Goal: Transaction & Acquisition: Purchase product/service

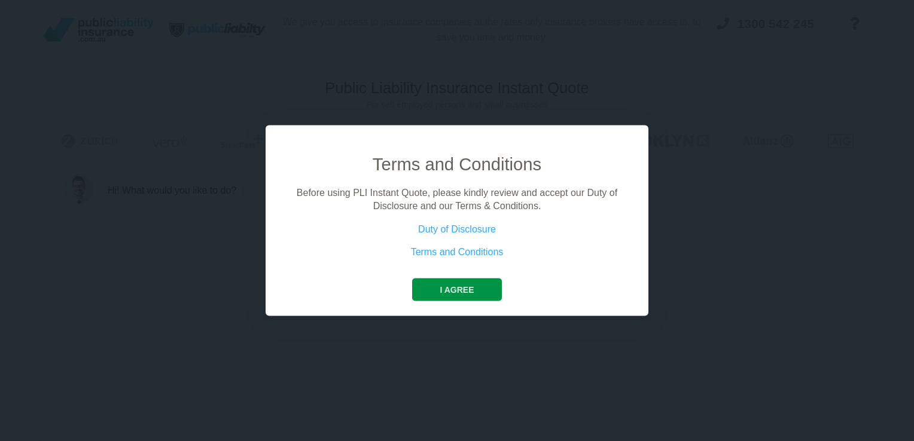
click at [428, 291] on button "I agree" at bounding box center [456, 289] width 89 height 23
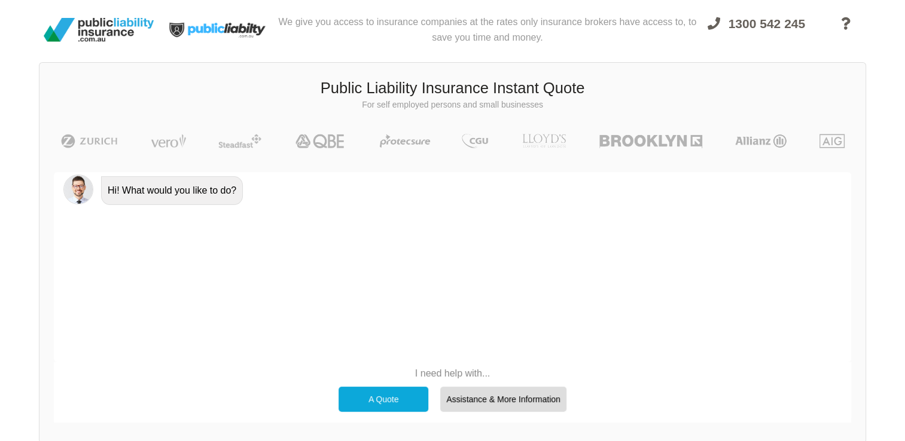
scroll to position [60, 0]
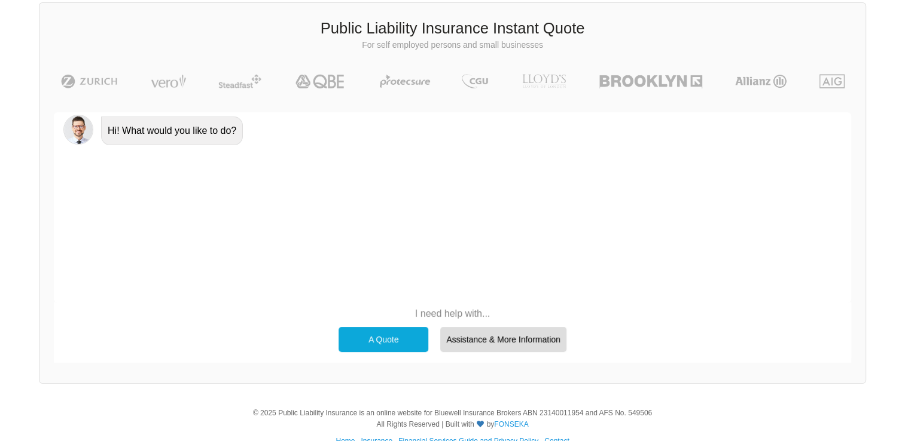
click at [376, 338] on div "A Quote" at bounding box center [383, 339] width 90 height 25
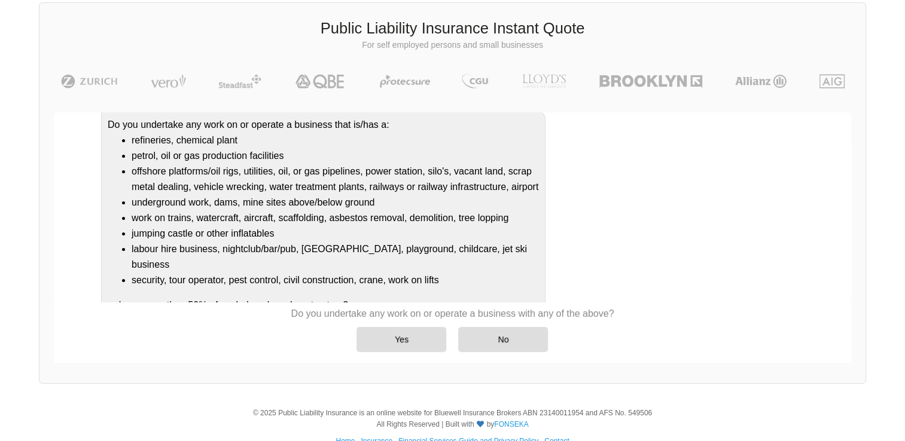
scroll to position [139, 0]
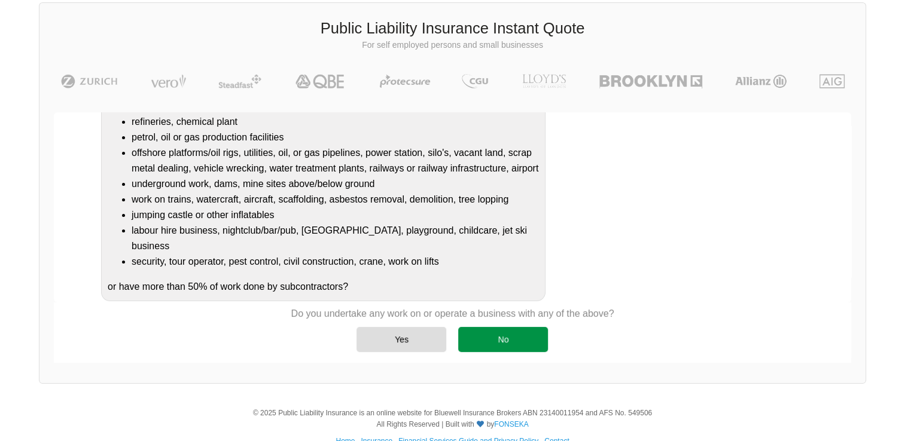
click at [505, 341] on div "No" at bounding box center [503, 339] width 90 height 25
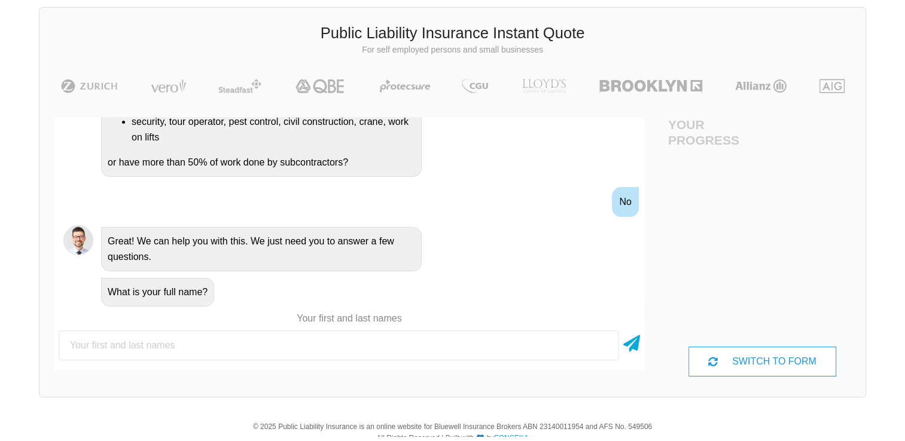
scroll to position [60, 0]
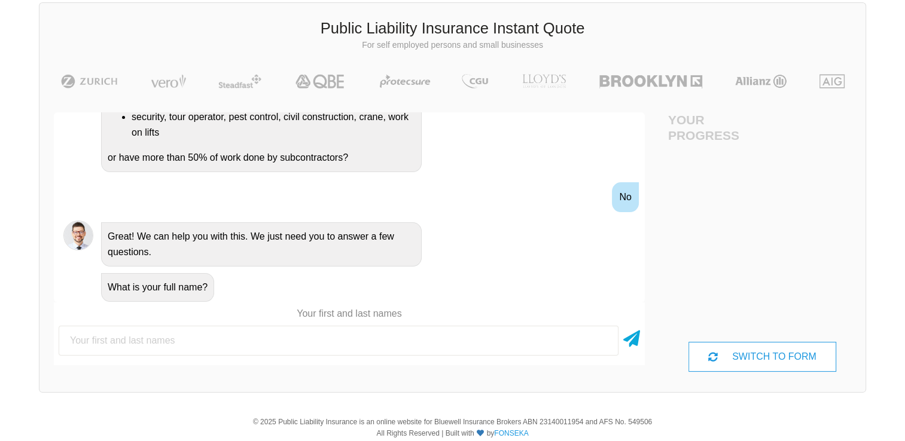
click at [261, 340] on input "text" at bounding box center [339, 341] width 560 height 30
type input "[PERSON_NAME]"
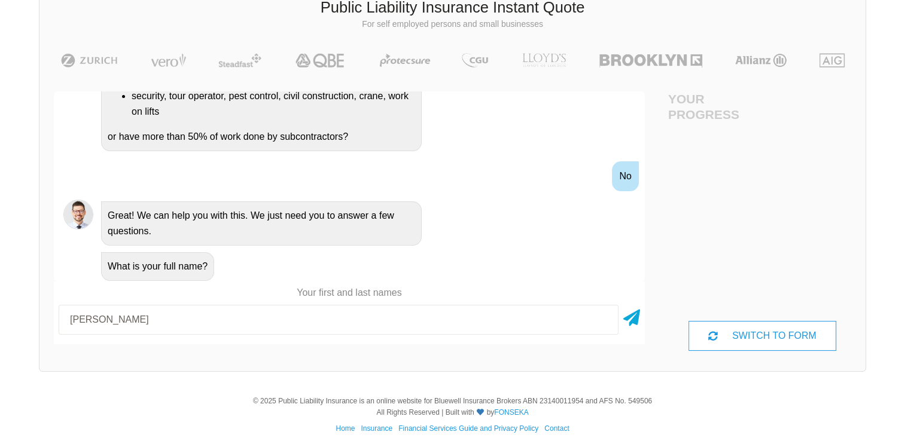
scroll to position [91, 0]
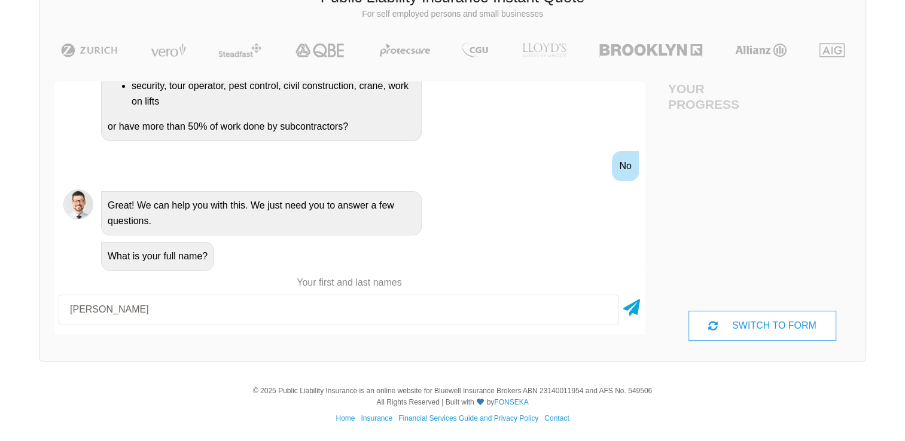
click at [569, 340] on div "Hi! What would you like to do? A Quote No problem, we can help with that, Do yo…" at bounding box center [349, 210] width 591 height 259
click at [628, 309] on icon at bounding box center [631, 306] width 17 height 22
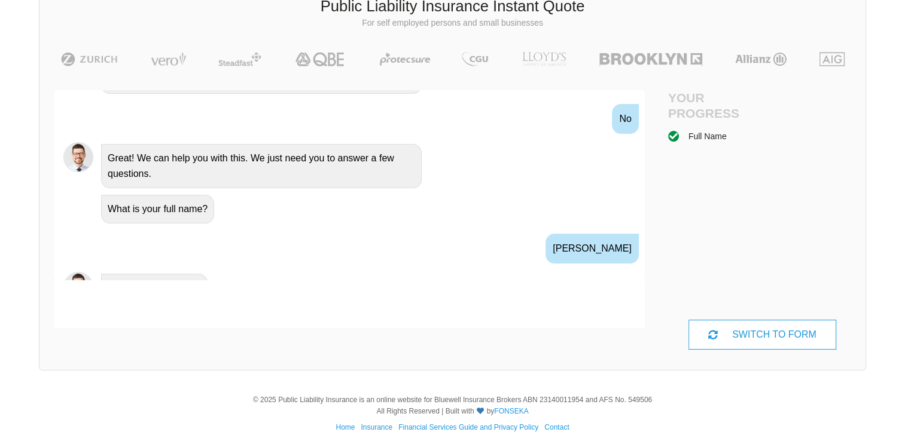
scroll to position [463, 0]
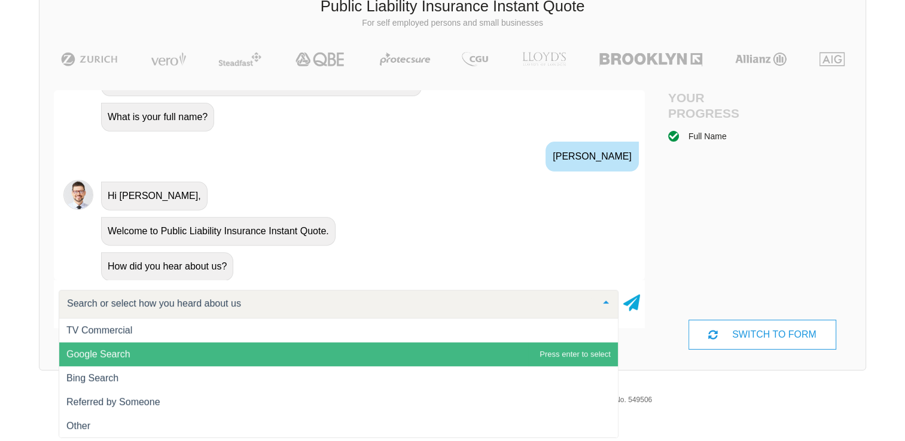
click at [223, 354] on span "Google Search" at bounding box center [338, 355] width 559 height 24
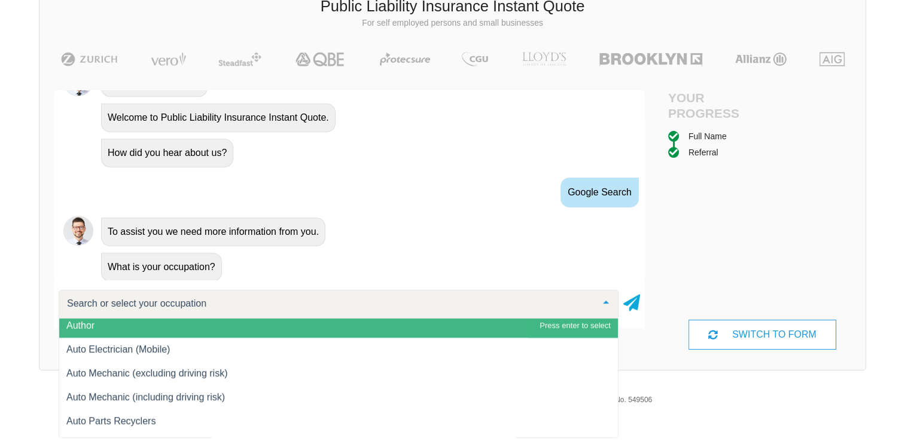
scroll to position [1076, 0]
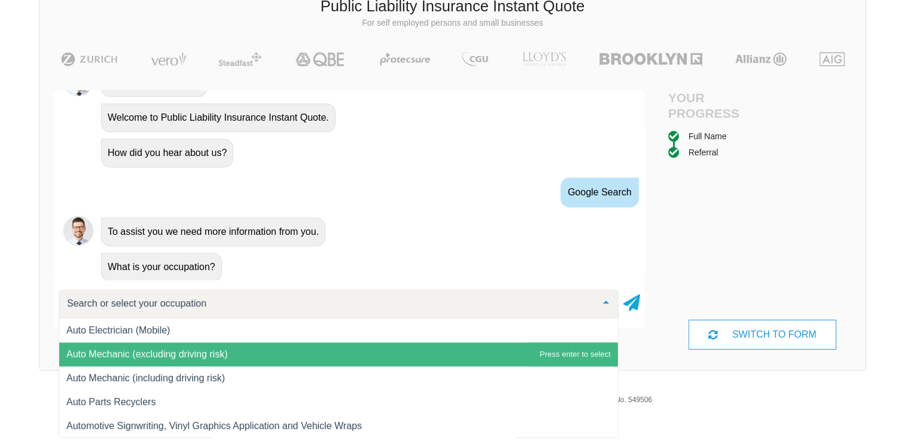
click at [171, 360] on span "Auto Mechanic (excluding driving risk)" at bounding box center [338, 355] width 559 height 24
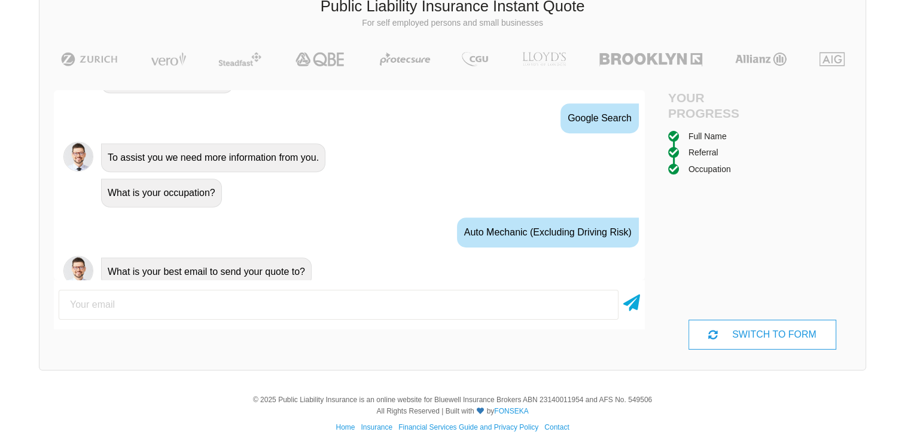
scroll to position [654, 0]
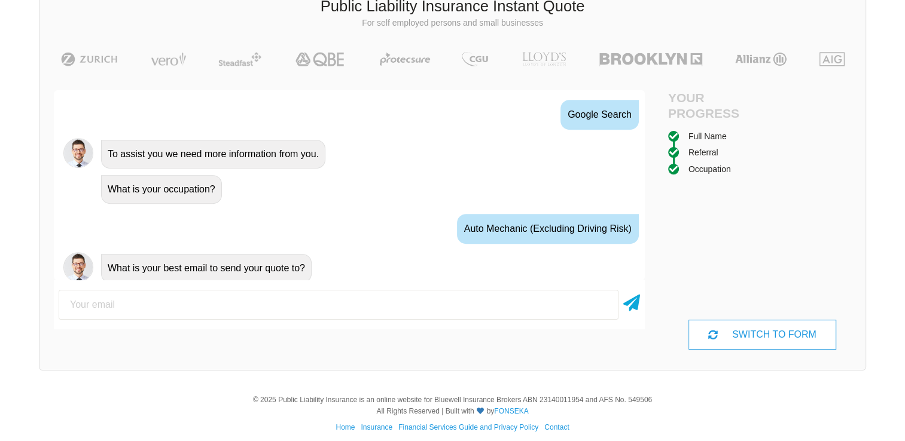
click at [199, 306] on input "email" at bounding box center [339, 305] width 560 height 30
type input "[EMAIL_ADDRESS][DOMAIN_NAME]"
click at [632, 303] on icon at bounding box center [631, 301] width 17 height 22
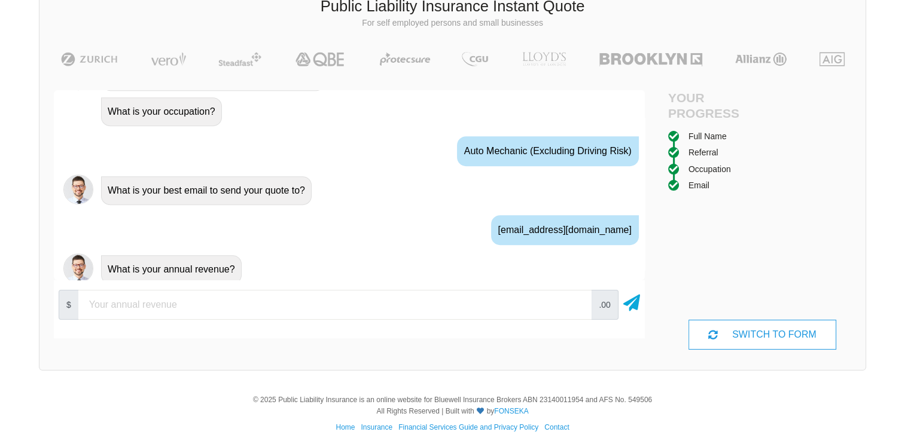
scroll to position [733, 0]
click at [602, 307] on span ".00" at bounding box center [604, 305] width 27 height 30
click at [577, 301] on input "10000" at bounding box center [334, 305] width 513 height 30
click at [577, 301] on input "20000" at bounding box center [334, 305] width 513 height 30
click at [577, 301] on input "30000" at bounding box center [334, 305] width 513 height 30
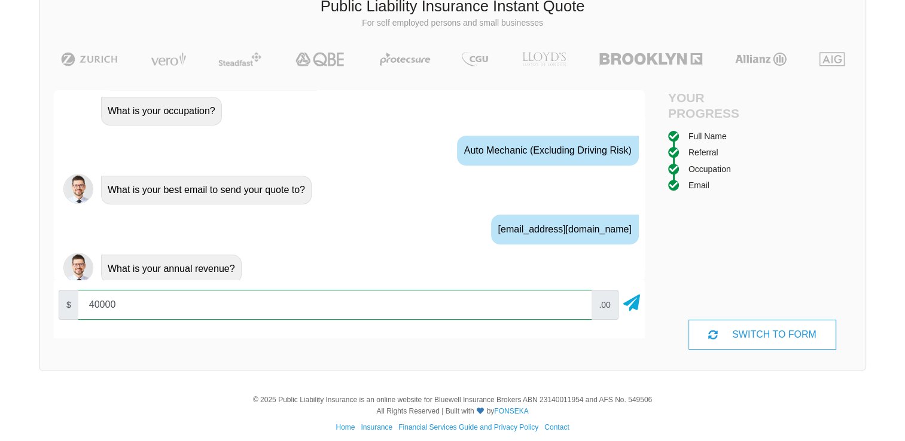
click at [577, 301] on input "40000" at bounding box center [334, 305] width 513 height 30
click at [577, 301] on input "50000" at bounding box center [334, 305] width 513 height 30
click at [577, 301] on input "60000" at bounding box center [334, 305] width 513 height 30
click at [577, 301] on input "70000" at bounding box center [334, 305] width 513 height 30
click at [577, 301] on input "80000" at bounding box center [334, 305] width 513 height 30
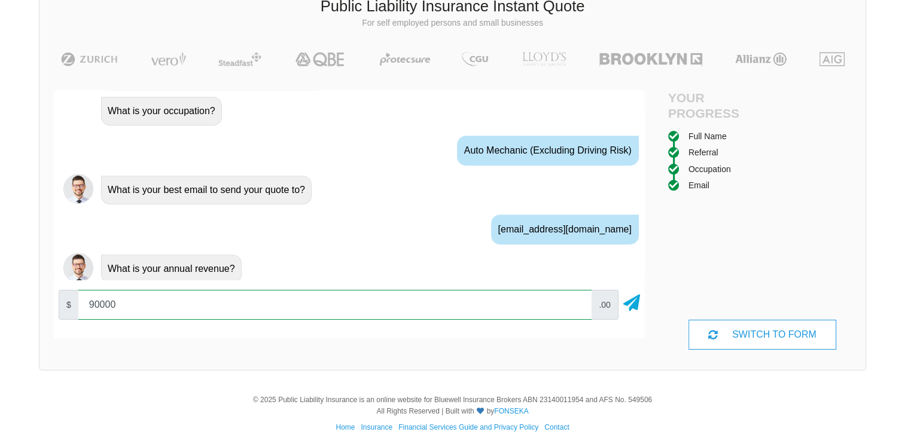
click at [577, 301] on input "90000" at bounding box center [334, 305] width 513 height 30
click at [577, 301] on input "100000" at bounding box center [334, 305] width 513 height 30
click at [577, 301] on input "110000" at bounding box center [334, 305] width 513 height 30
click at [577, 301] on input "120000" at bounding box center [334, 305] width 513 height 30
click at [577, 301] on input "130000" at bounding box center [334, 305] width 513 height 30
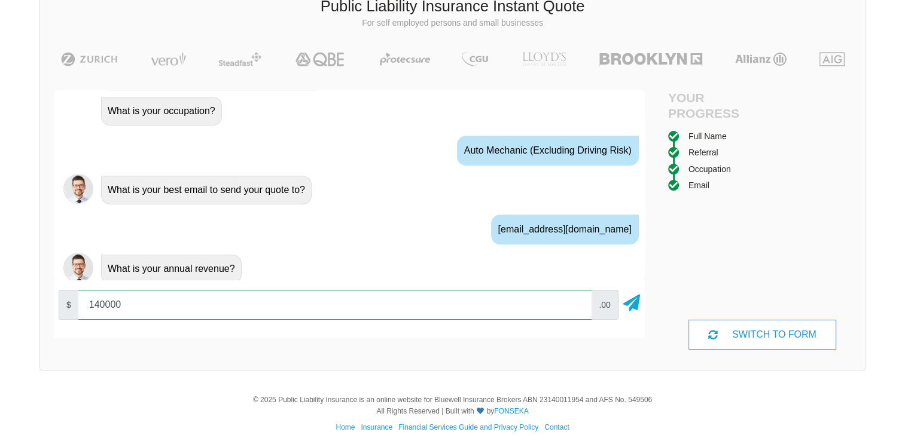
click at [577, 301] on input "140000" at bounding box center [334, 305] width 513 height 30
click at [577, 301] on input "150000" at bounding box center [334, 305] width 513 height 30
type input "160000"
click at [577, 301] on input "160000" at bounding box center [334, 305] width 513 height 30
click at [630, 306] on icon at bounding box center [631, 301] width 17 height 22
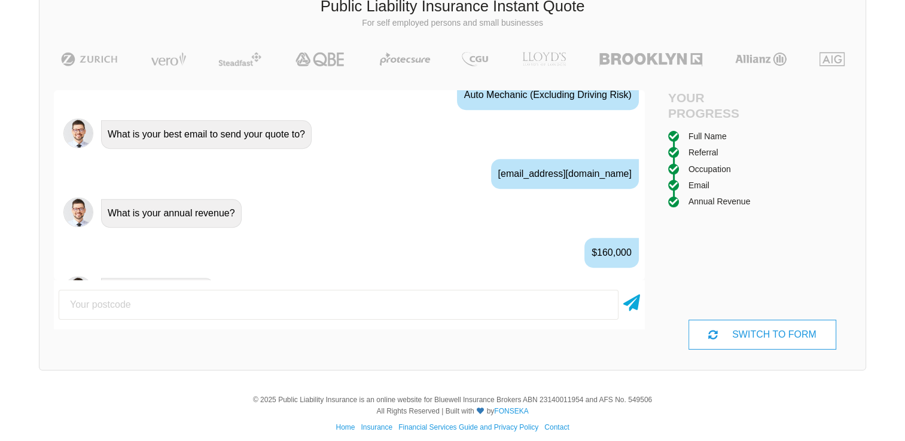
scroll to position [811, 0]
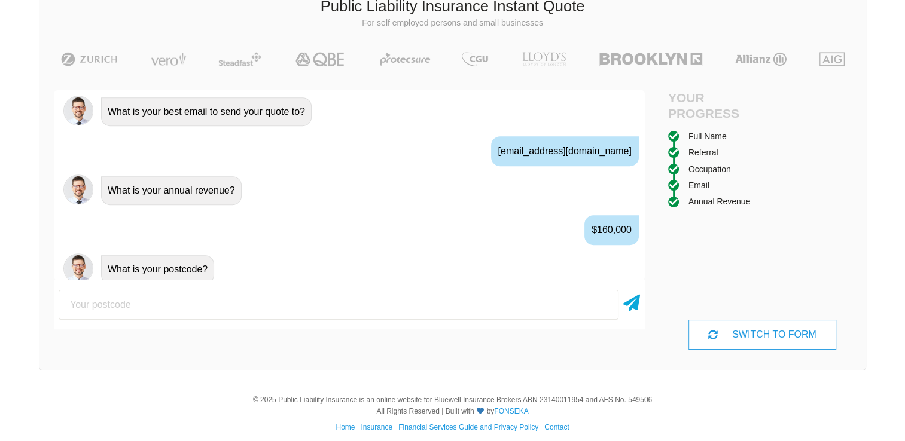
click at [499, 302] on input "number" at bounding box center [339, 305] width 560 height 30
type input "6224"
click at [629, 306] on icon at bounding box center [631, 301] width 17 height 22
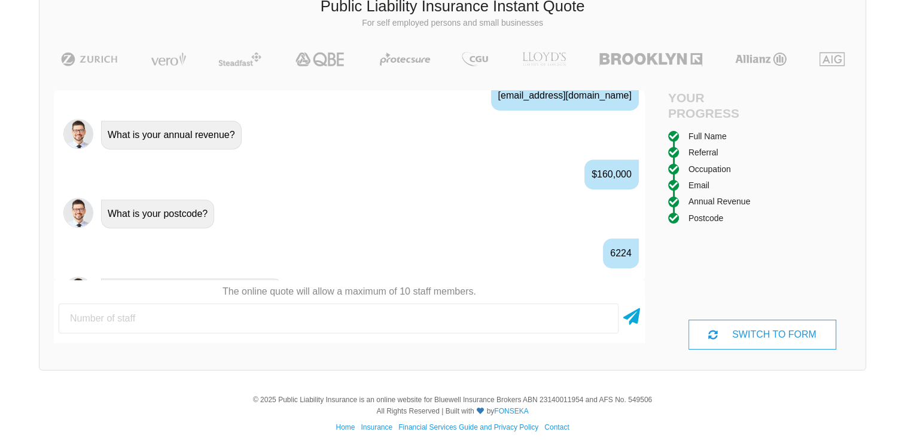
scroll to position [889, 0]
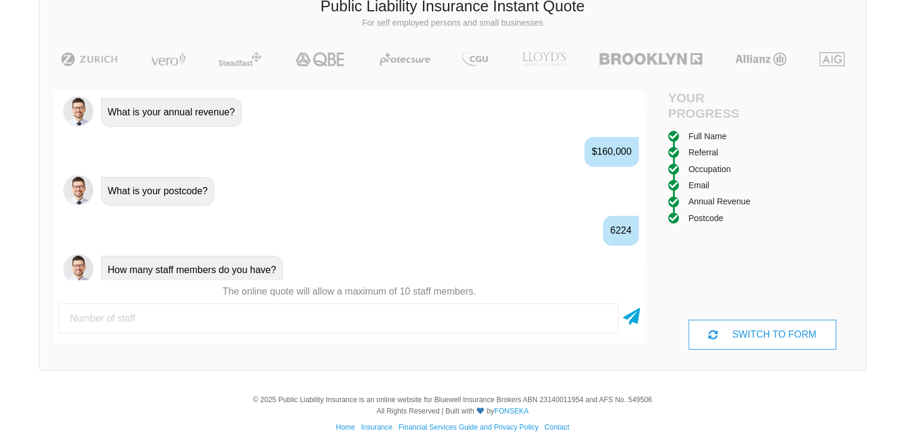
click at [536, 325] on input "number" at bounding box center [339, 319] width 560 height 30
click at [604, 322] on input "0" at bounding box center [339, 319] width 560 height 30
click at [601, 315] on input "1" at bounding box center [339, 319] width 560 height 30
click at [601, 315] on input "2" at bounding box center [339, 319] width 560 height 30
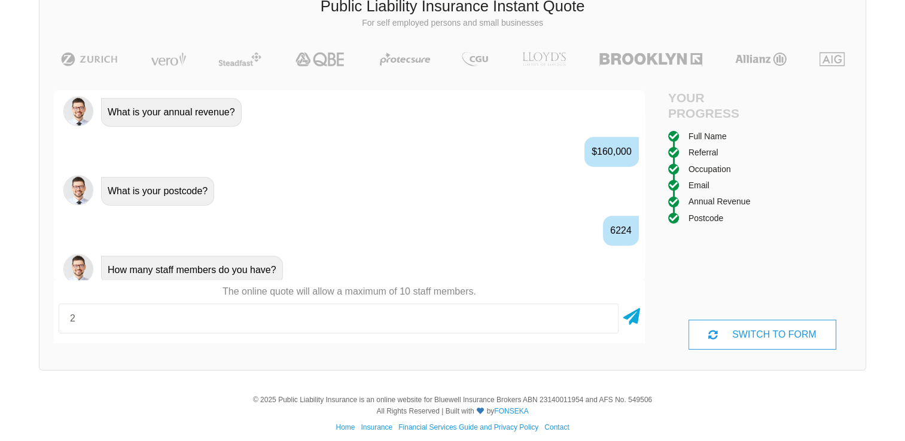
click at [605, 327] on input "2" at bounding box center [339, 319] width 560 height 30
click at [603, 322] on input "1" at bounding box center [339, 319] width 560 height 30
click at [603, 322] on input "0" at bounding box center [339, 319] width 560 height 30
type input "01"
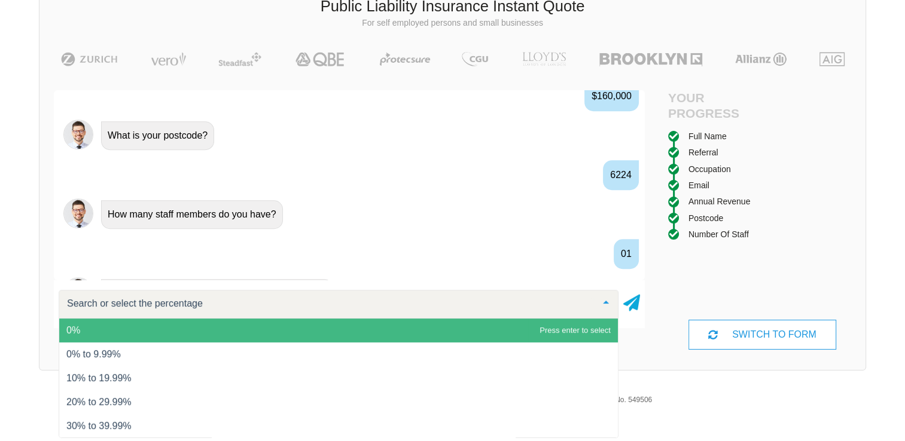
scroll to position [967, 0]
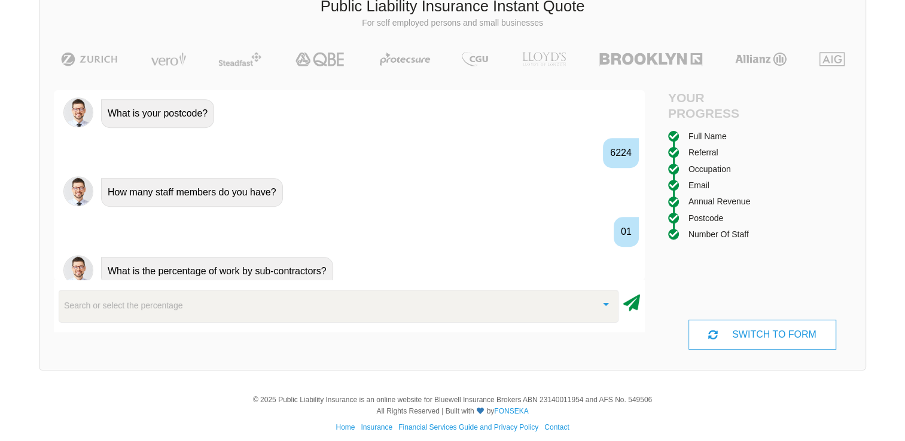
click at [631, 301] on icon at bounding box center [631, 301] width 17 height 22
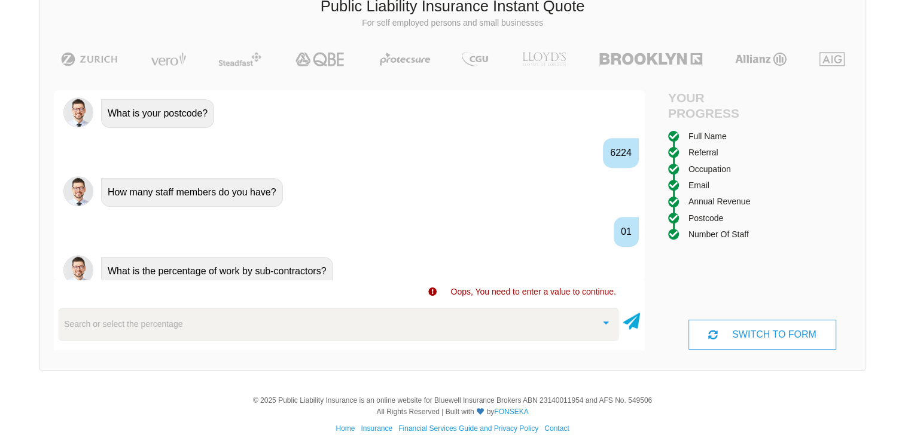
click at [449, 319] on div "Search or select the percentage" at bounding box center [339, 325] width 560 height 32
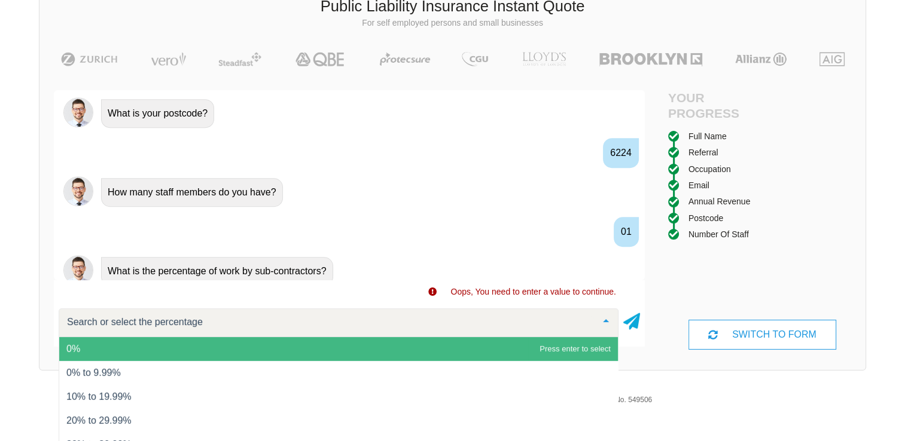
click at [323, 350] on span "0%" at bounding box center [338, 349] width 559 height 24
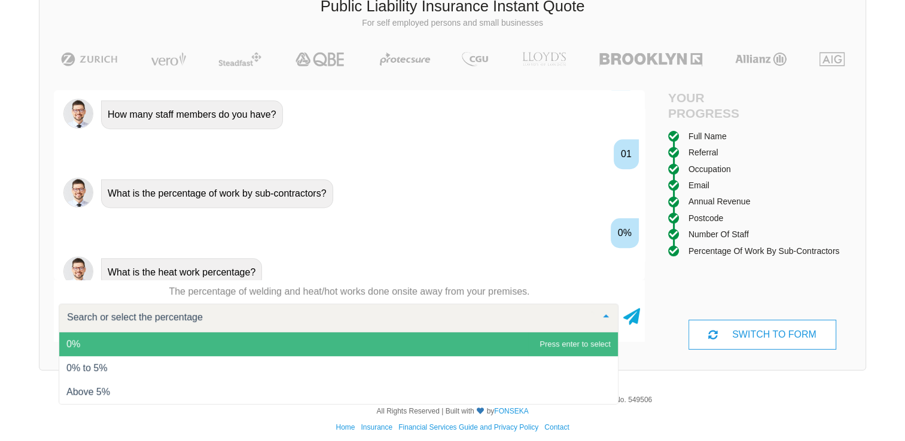
scroll to position [1045, 0]
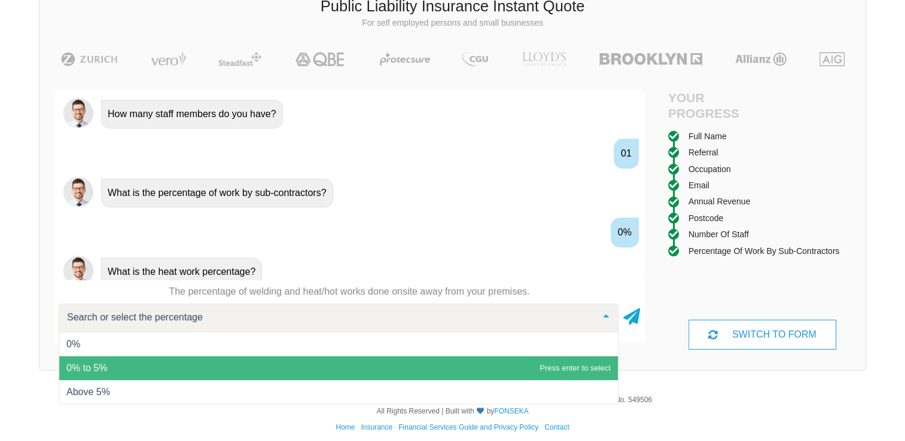
click at [380, 377] on span "0% to 5%" at bounding box center [338, 368] width 559 height 24
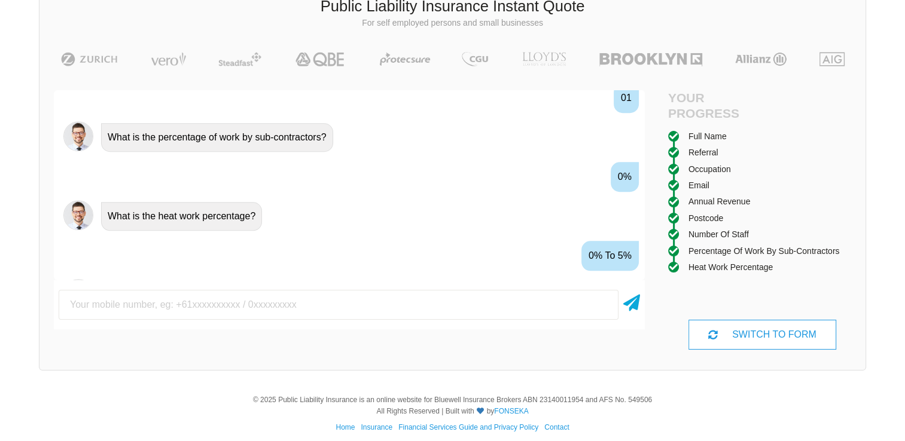
scroll to position [1124, 0]
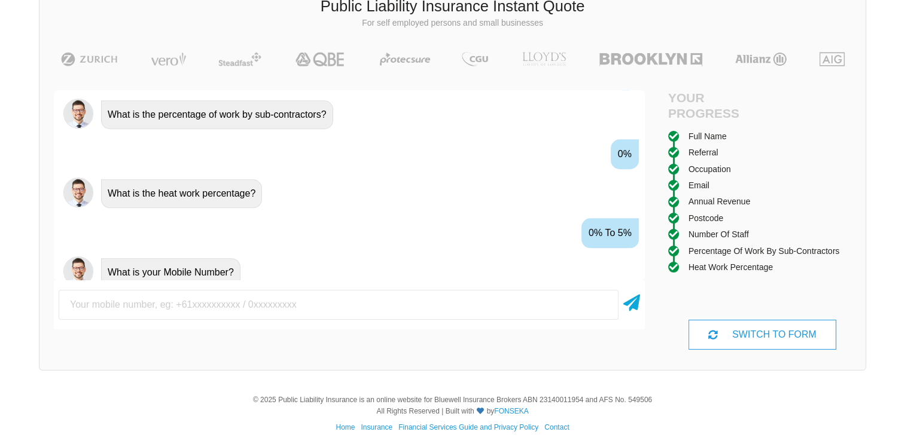
click at [513, 312] on input "text" at bounding box center [339, 305] width 560 height 30
type input "0488113317"
click at [634, 303] on icon at bounding box center [631, 301] width 17 height 22
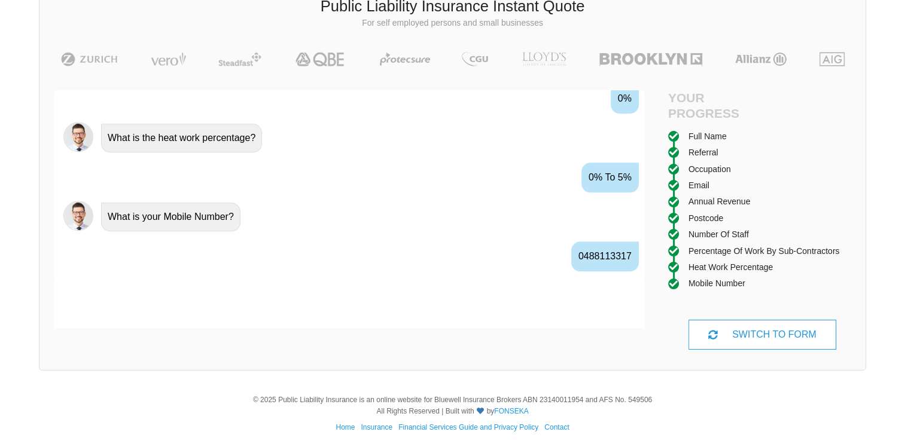
scroll to position [1202, 0]
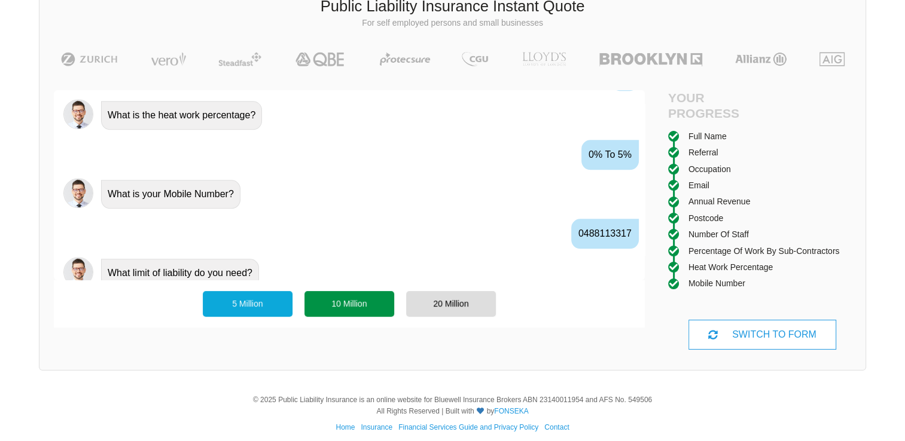
click at [333, 303] on div "10 Million" at bounding box center [349, 303] width 90 height 25
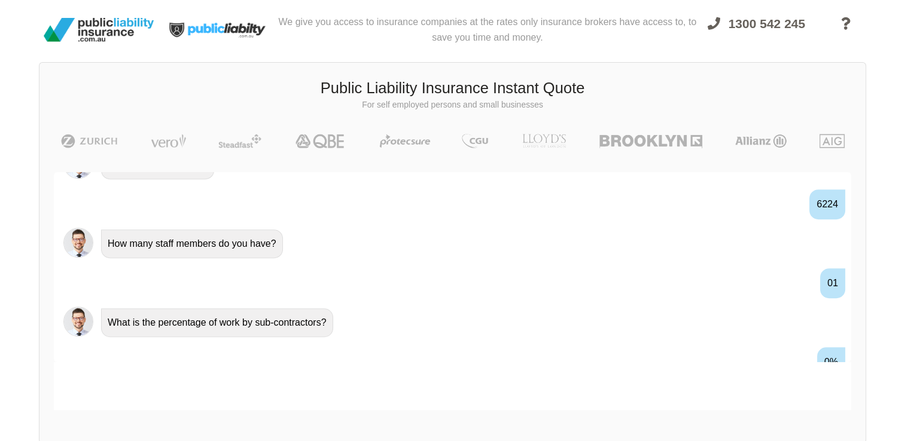
scroll to position [790, 0]
